Goal: Task Accomplishment & Management: Complete application form

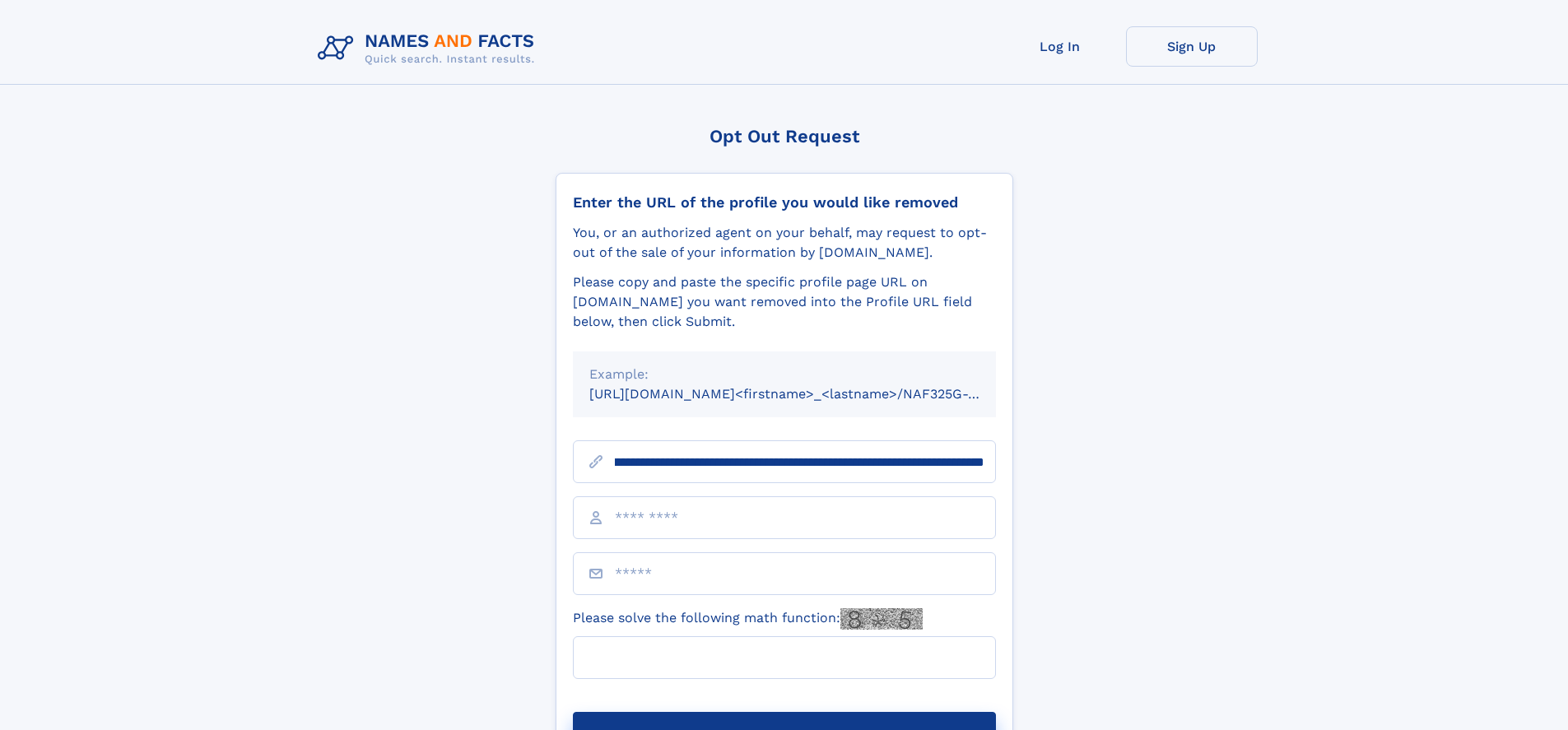
scroll to position [0, 182]
type input "**********"
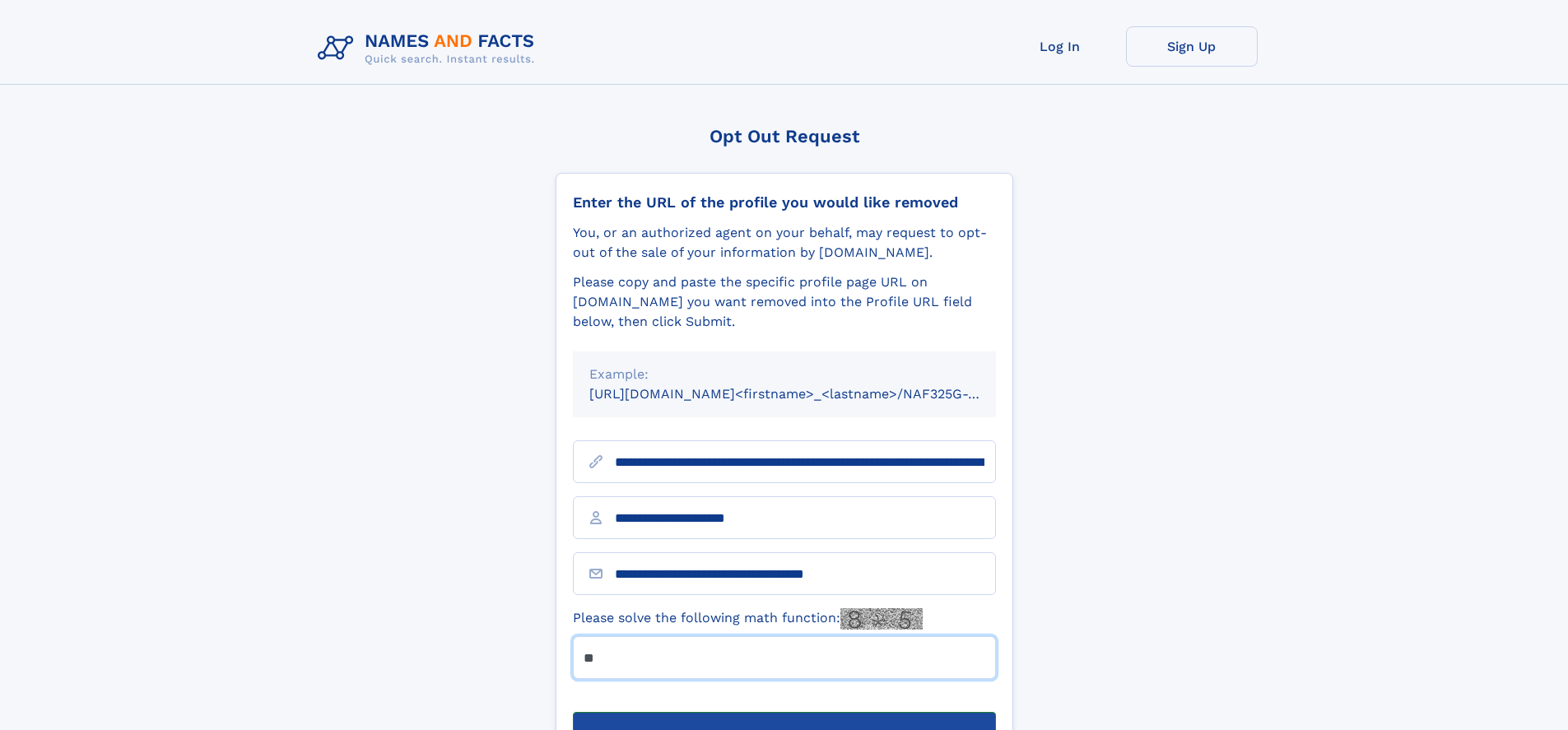
type input "**"
click at [783, 712] on button "Submit Opt Out Request" at bounding box center [784, 738] width 423 height 53
